Goal: Task Accomplishment & Management: Use online tool/utility

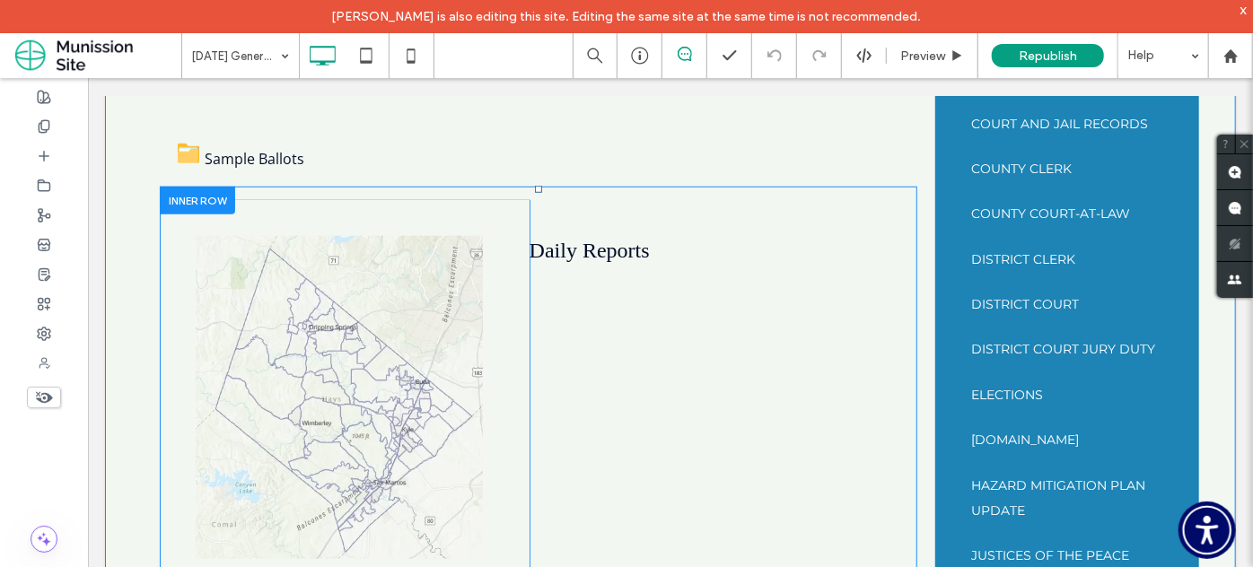
scroll to position [768, 0]
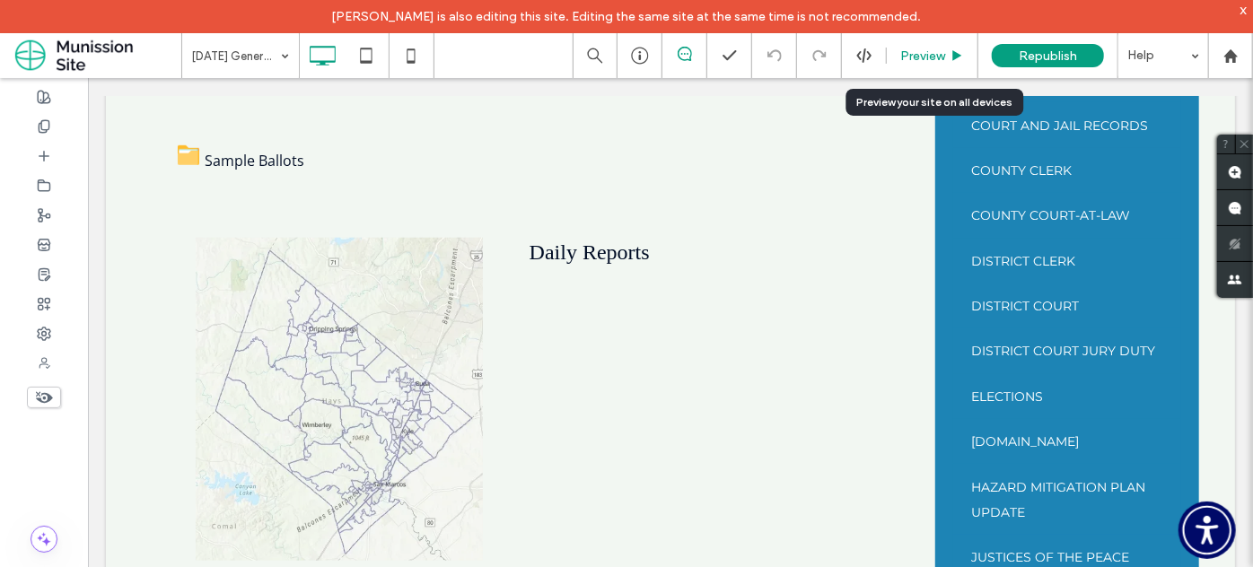
click at [921, 40] on div "Preview" at bounding box center [933, 55] width 92 height 45
click at [938, 57] on span "Preview" at bounding box center [922, 55] width 45 height 15
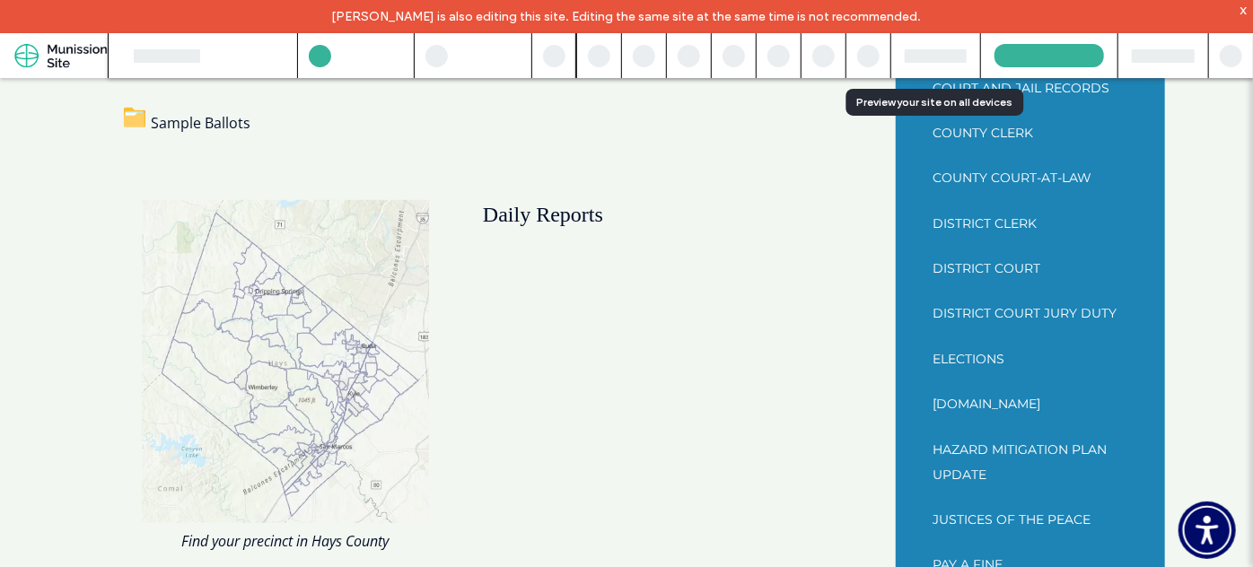
scroll to position [749, 0]
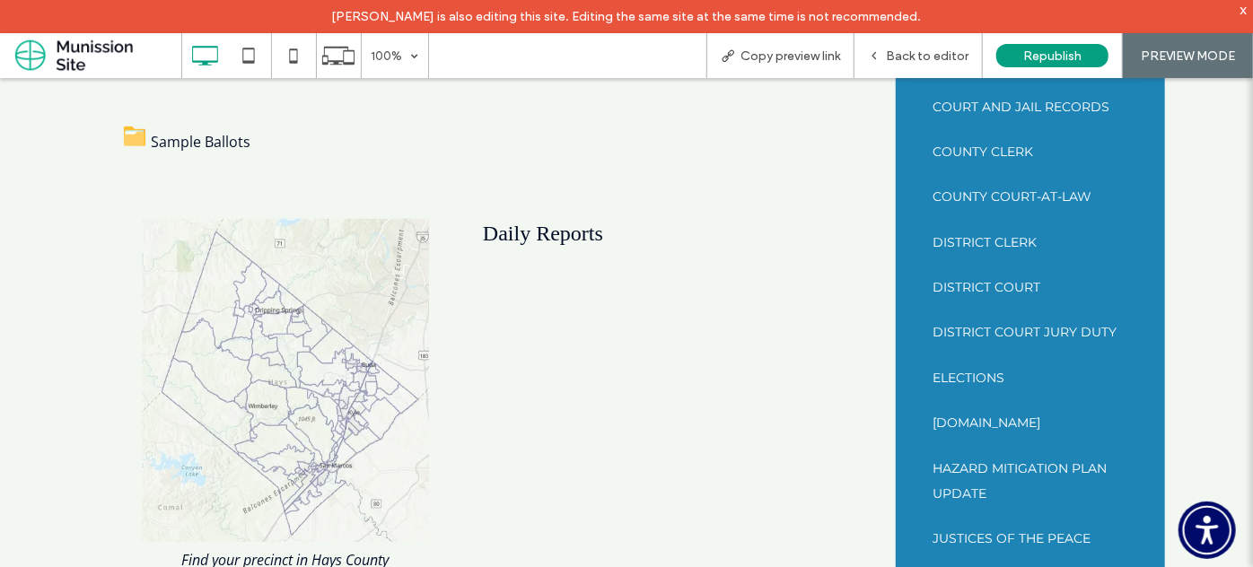
click at [201, 138] on span "Sample Ballots" at bounding box center [187, 141] width 127 height 20
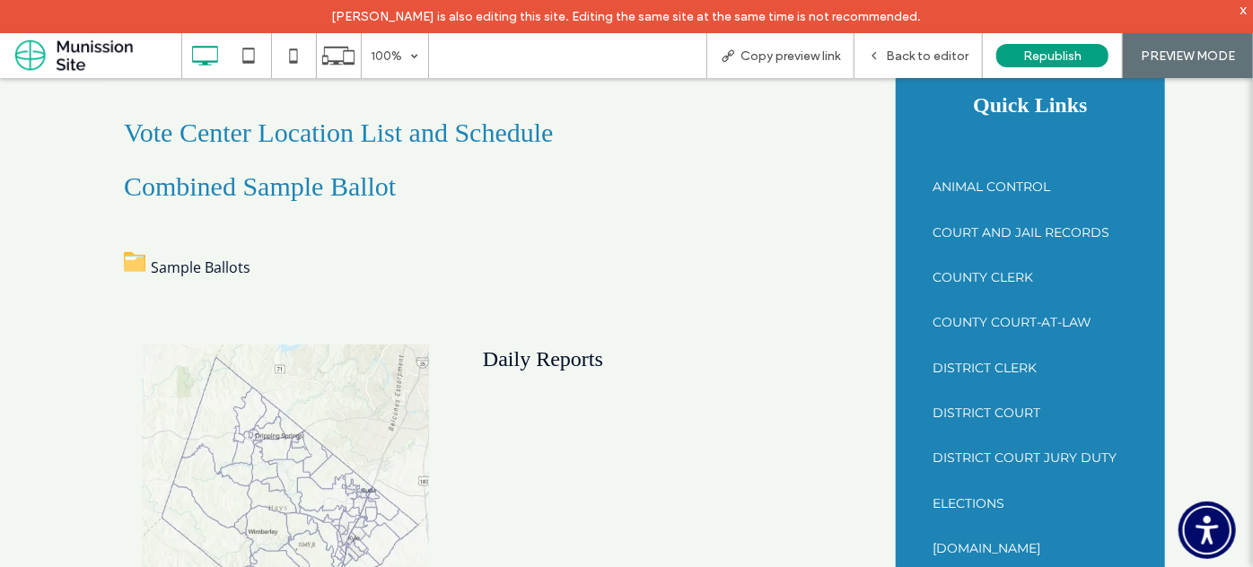
scroll to position [623, 0]
click at [916, 49] on span "Back to editor" at bounding box center [927, 55] width 83 height 15
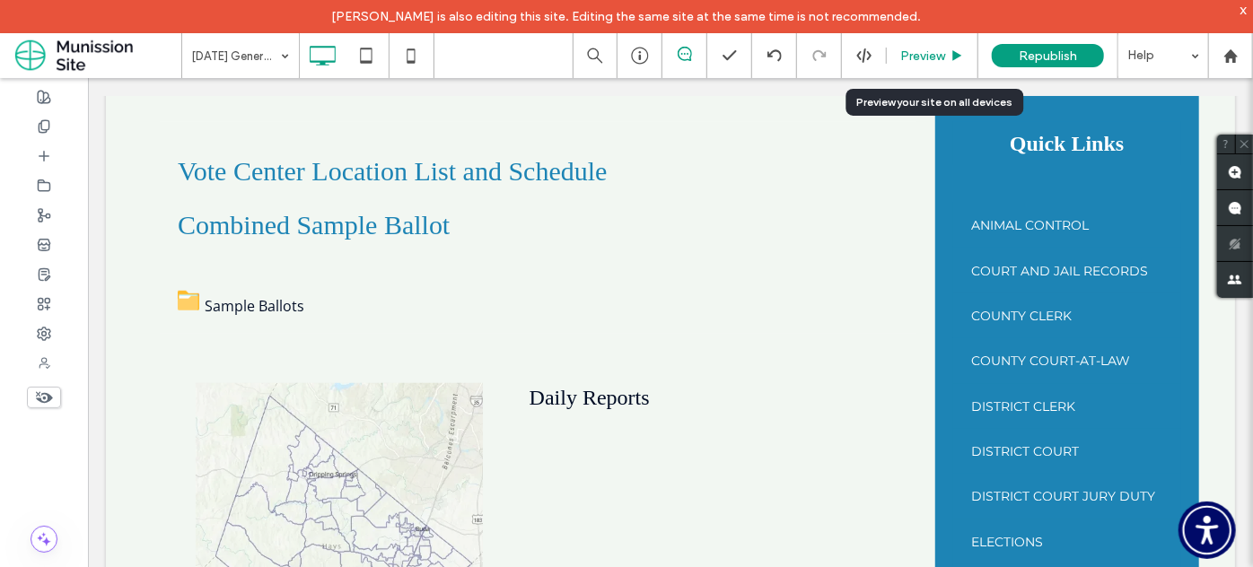
click at [949, 47] on div "Preview" at bounding box center [933, 55] width 92 height 45
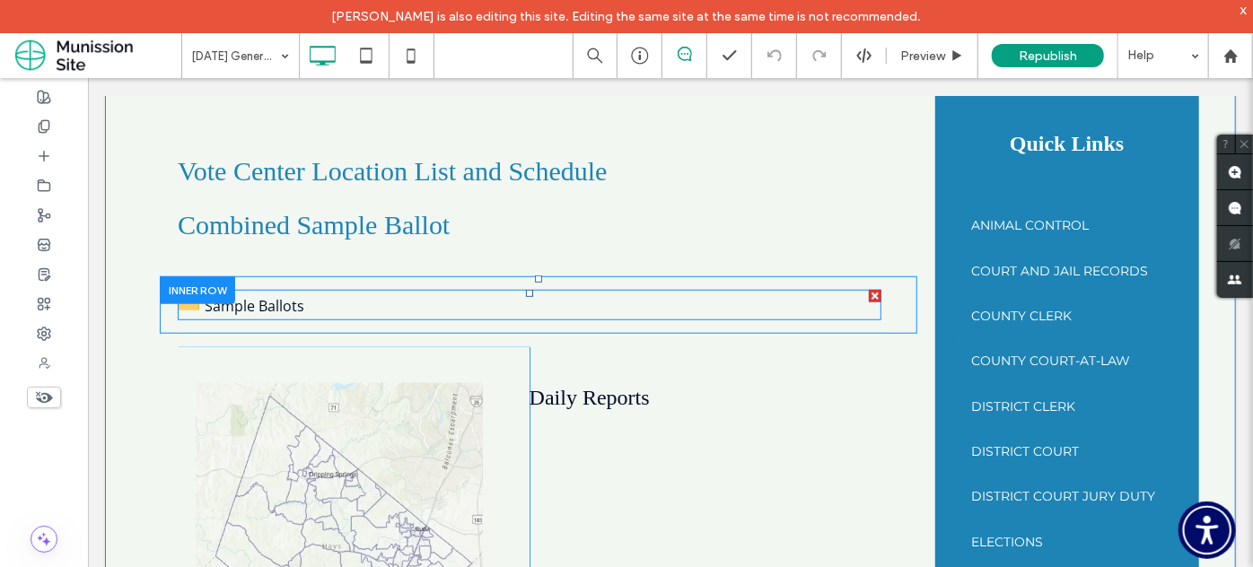
click at [280, 302] on span at bounding box center [529, 304] width 704 height 31
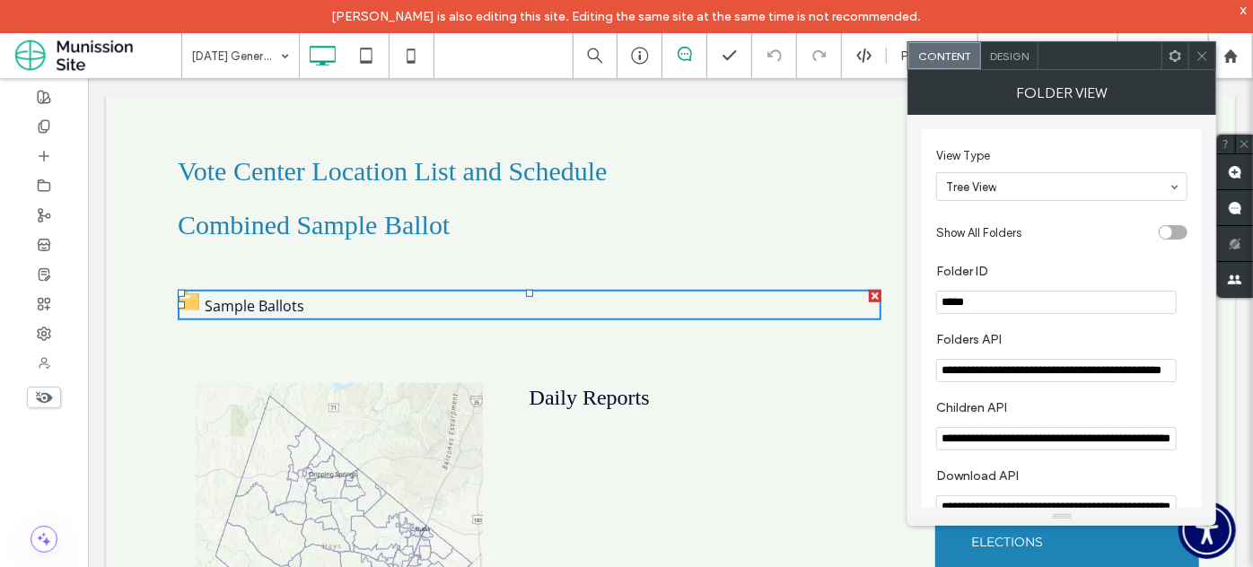
click at [1196, 54] on icon at bounding box center [1201, 55] width 13 height 13
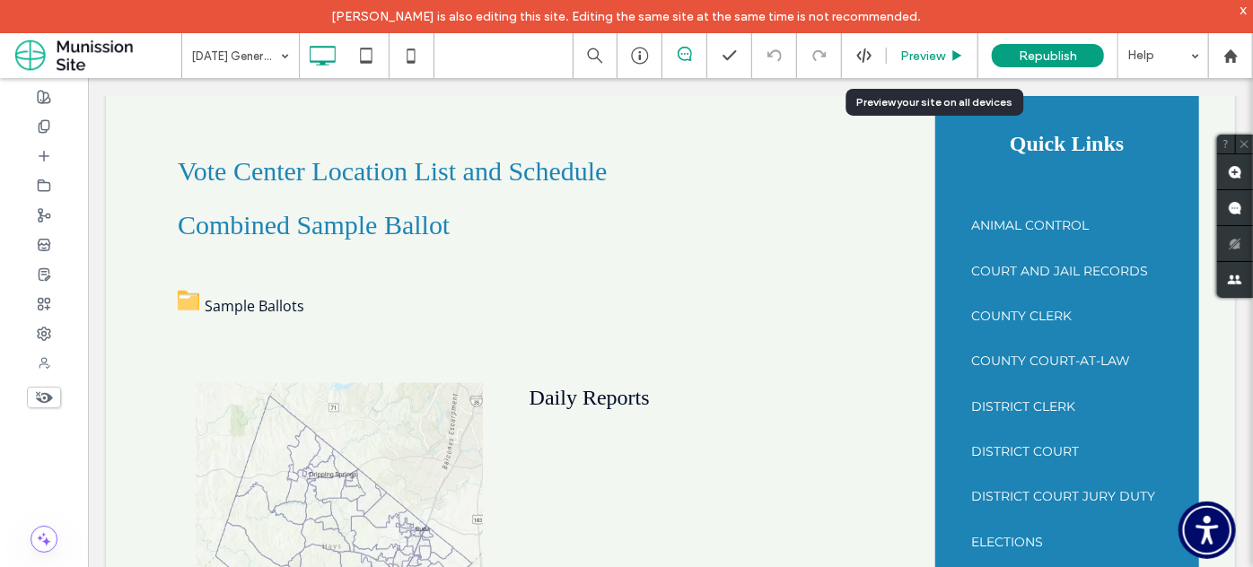
click at [944, 48] on span "Preview" at bounding box center [922, 55] width 45 height 15
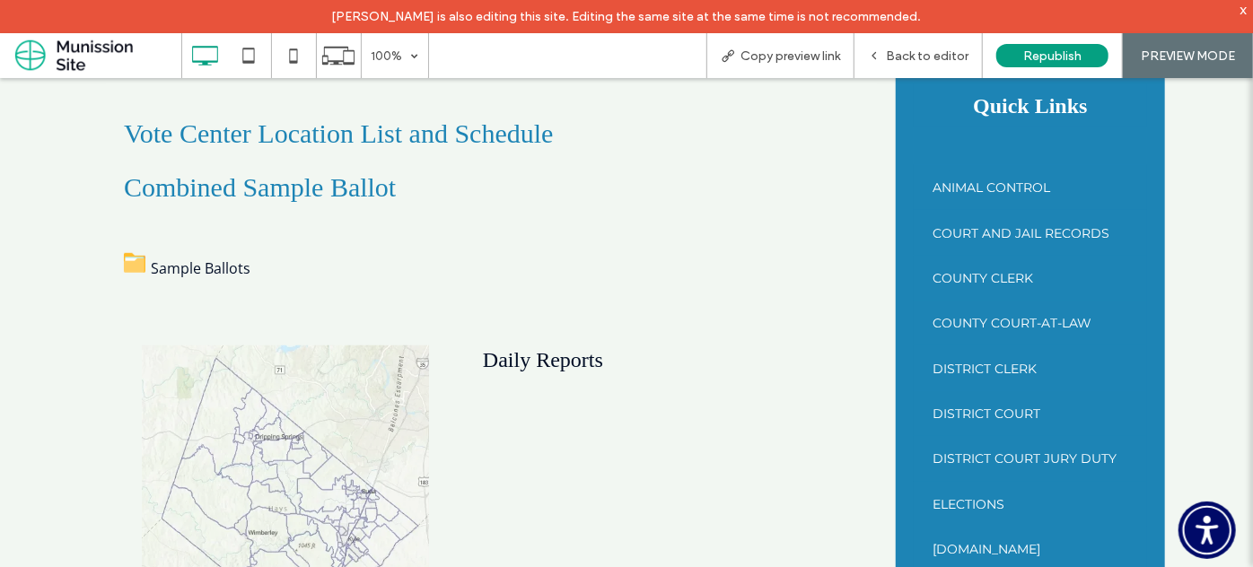
scroll to position [604, 0]
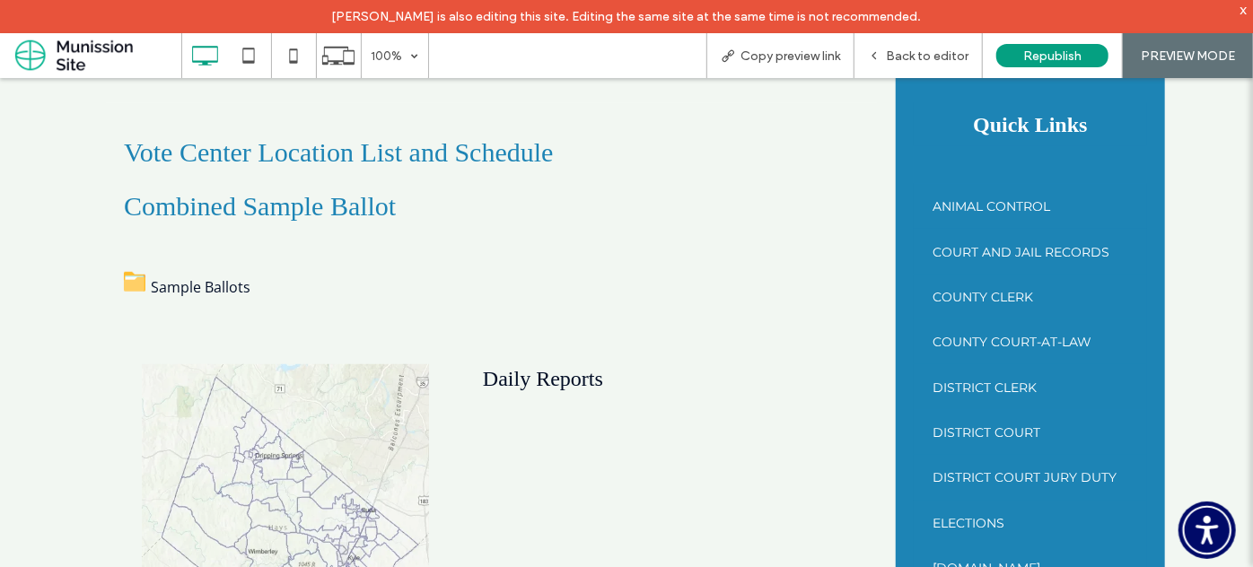
click at [228, 290] on span "Sample Ballots" at bounding box center [187, 286] width 127 height 20
